Goal: Task Accomplishment & Management: Manage account settings

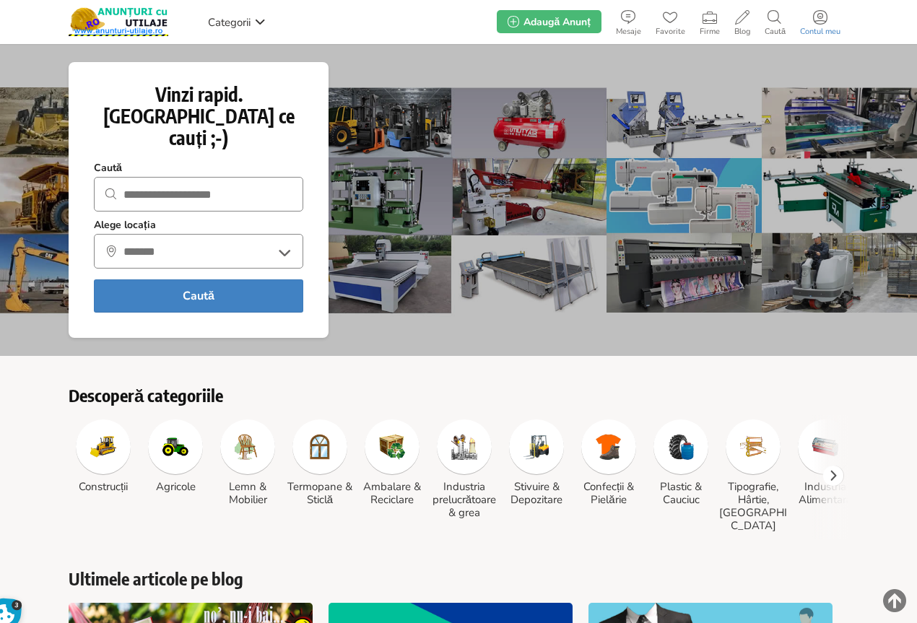
click at [817, 18] on icon at bounding box center [820, 17] width 14 height 14
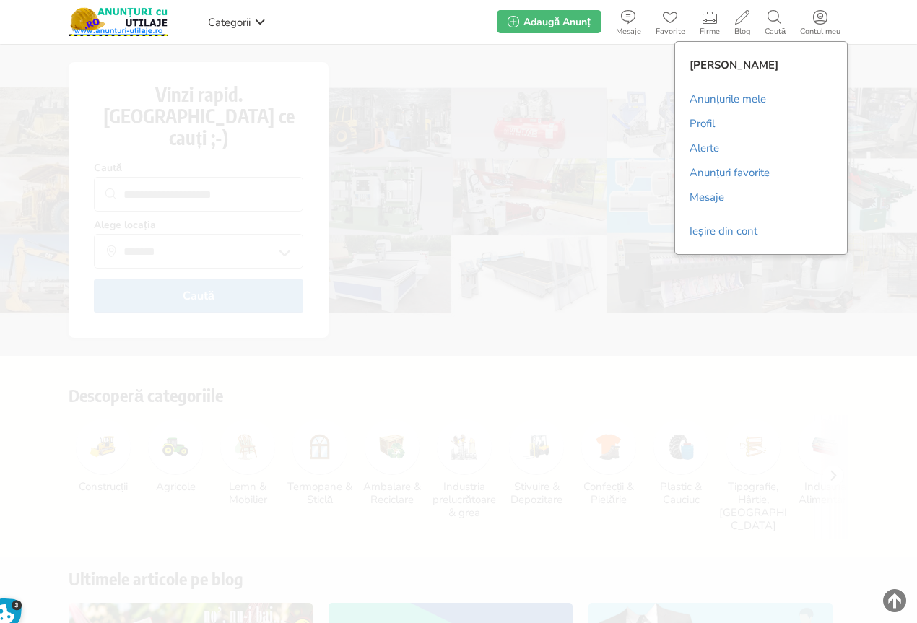
click at [717, 97] on link "Anunțurile mele" at bounding box center [728, 99] width 77 height 22
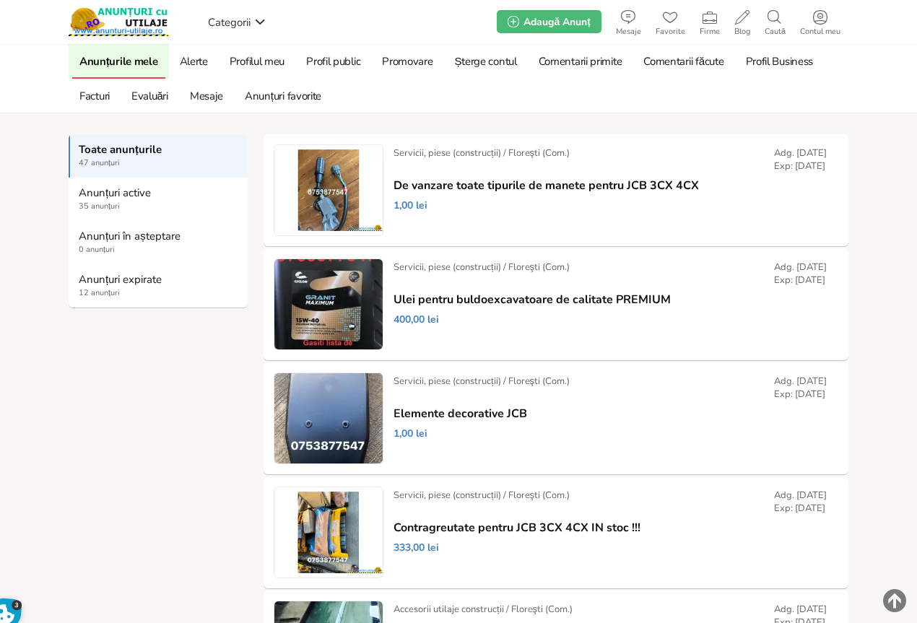
click at [113, 286] on strong "Anunțuri expirate" at bounding box center [159, 279] width 160 height 13
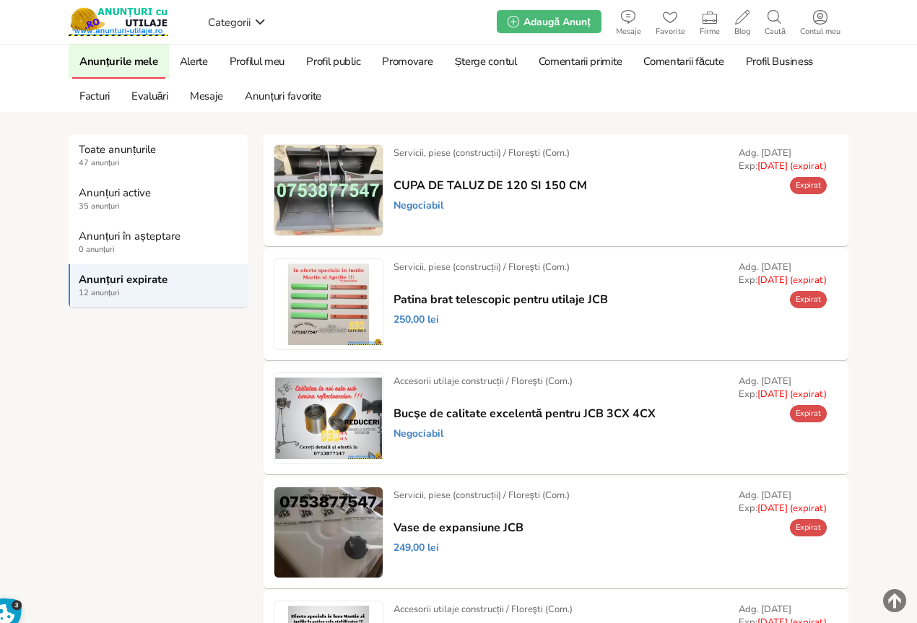
click at [0, 0] on link "Prelungește" at bounding box center [0, 0] width 0 height 0
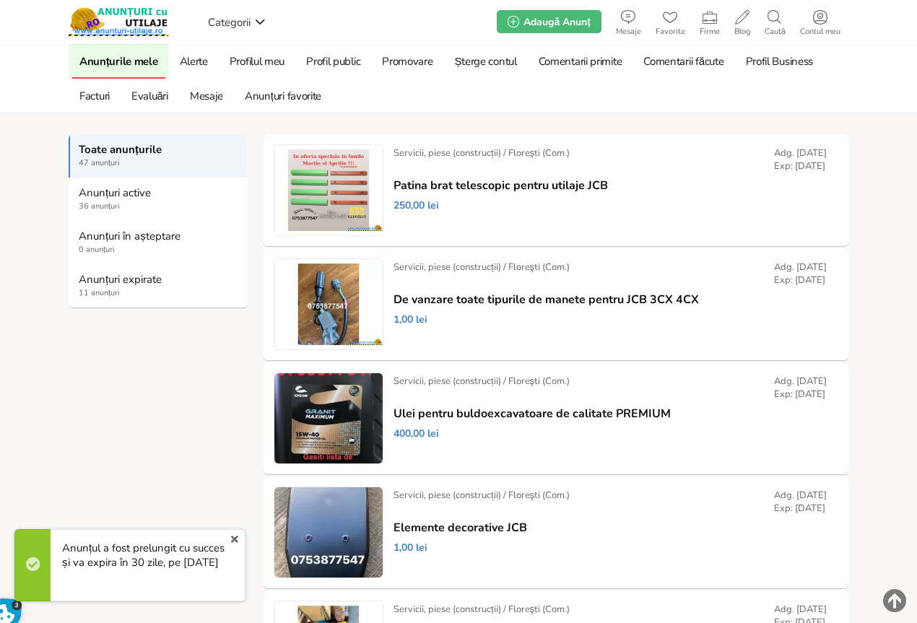
click at [105, 283] on strong "Anunțuri expirate" at bounding box center [159, 279] width 160 height 13
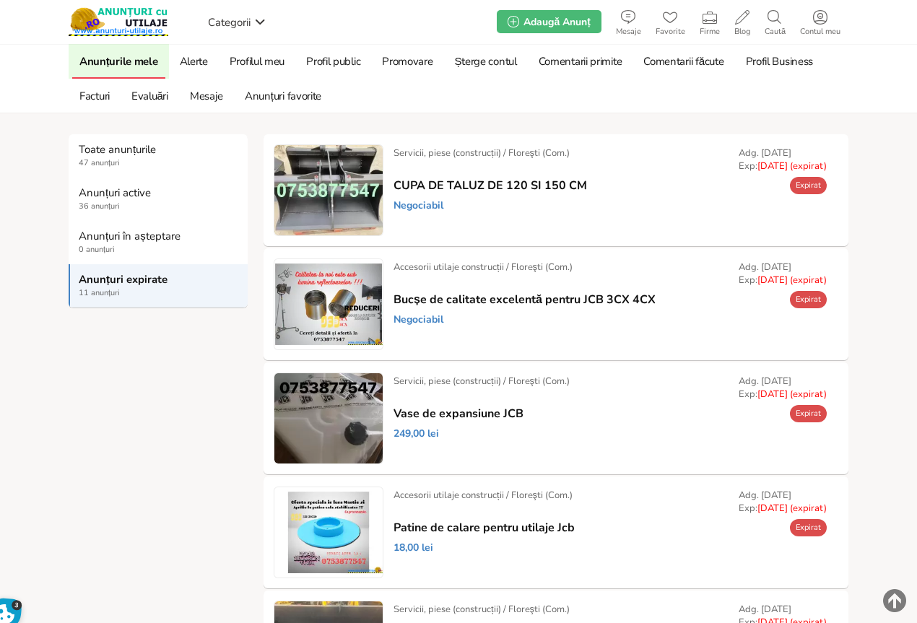
click at [102, 282] on strong "Anunțuri expirate" at bounding box center [159, 279] width 160 height 13
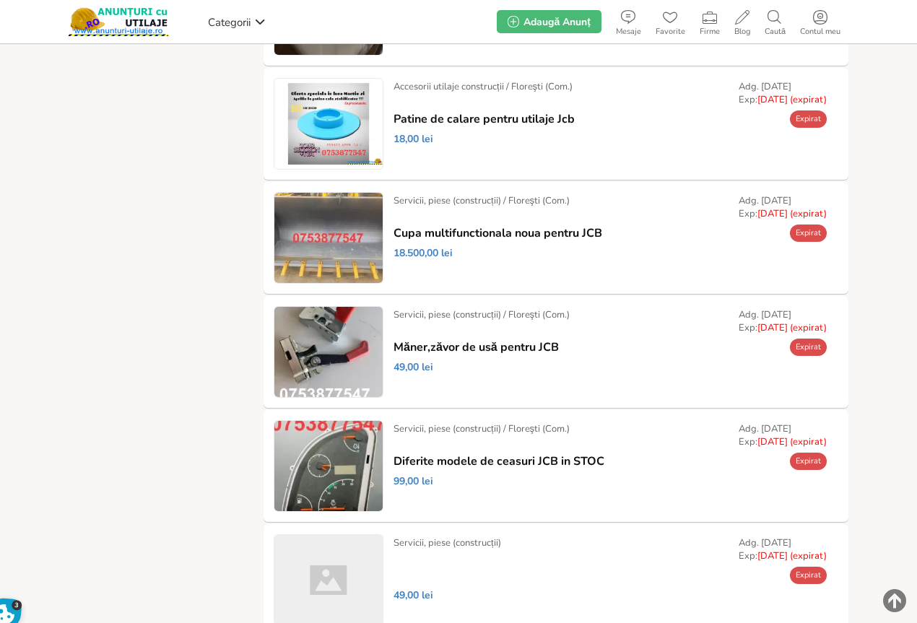
scroll to position [433, 0]
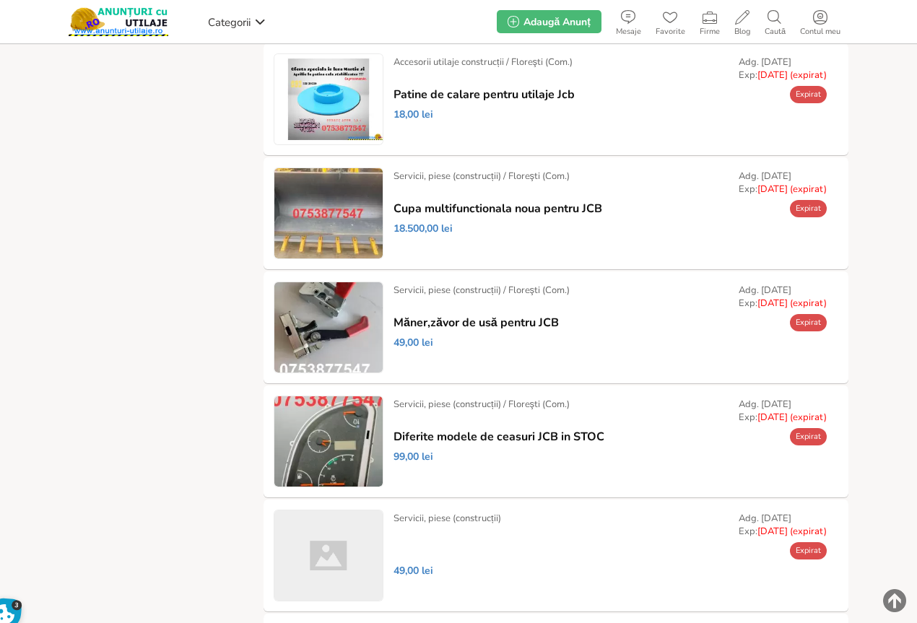
click at [0, 0] on link "Prelungește" at bounding box center [0, 0] width 0 height 0
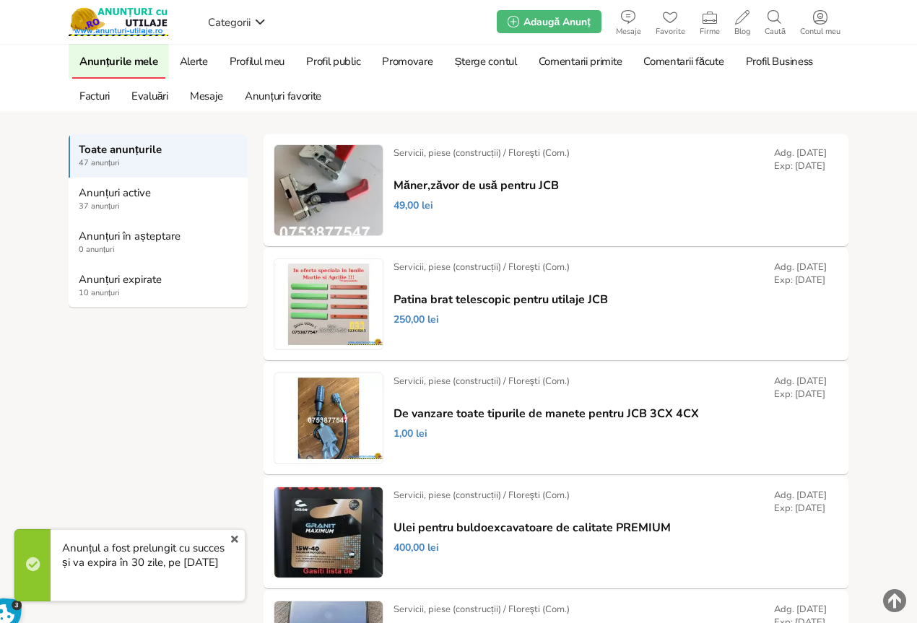
click at [103, 281] on strong "Anunțuri expirate" at bounding box center [159, 279] width 160 height 13
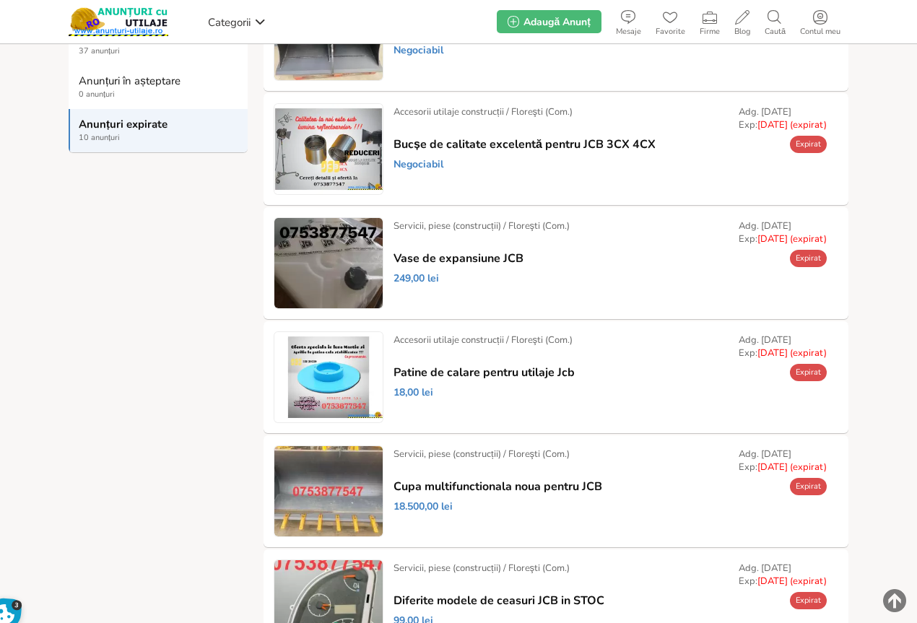
scroll to position [361, 0]
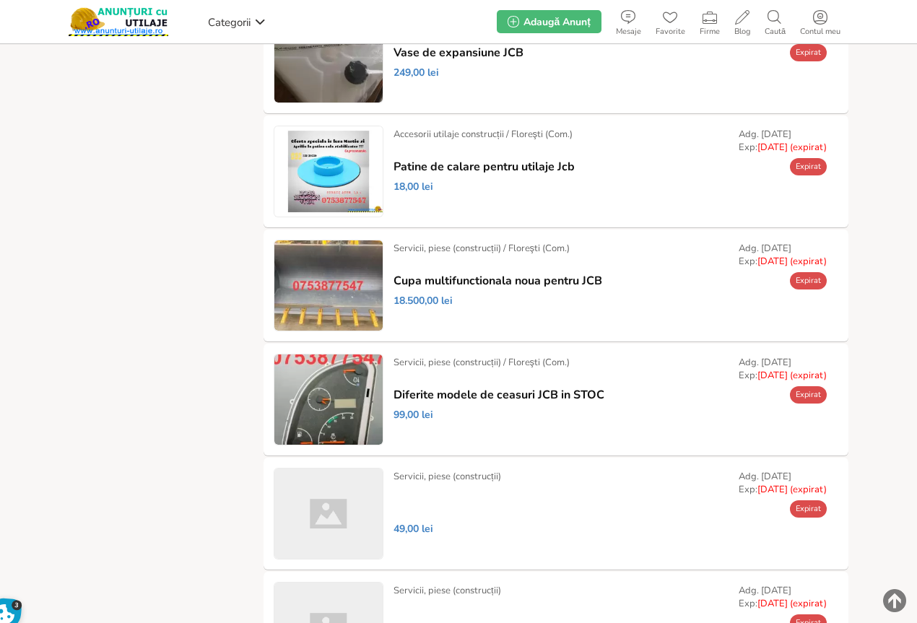
click at [0, 0] on link "Prelungește" at bounding box center [0, 0] width 0 height 0
